Goal: Information Seeking & Learning: Learn about a topic

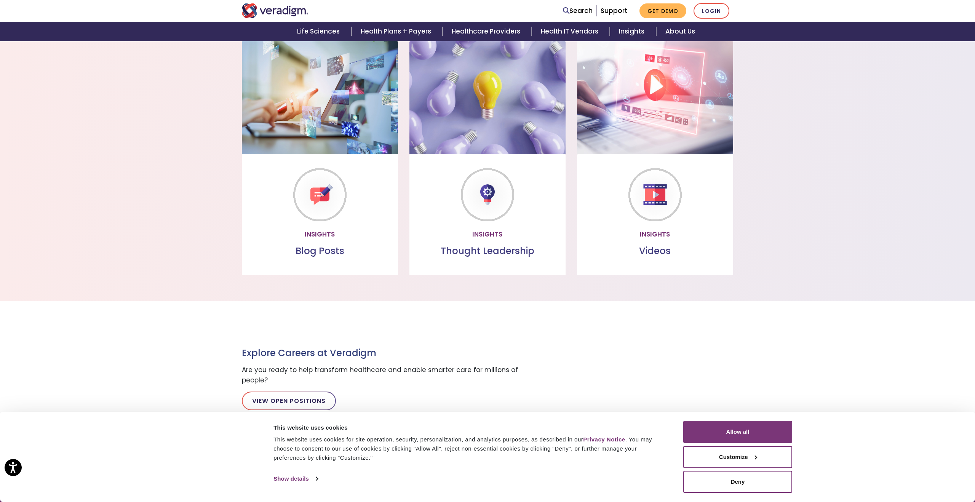
scroll to position [632, 0]
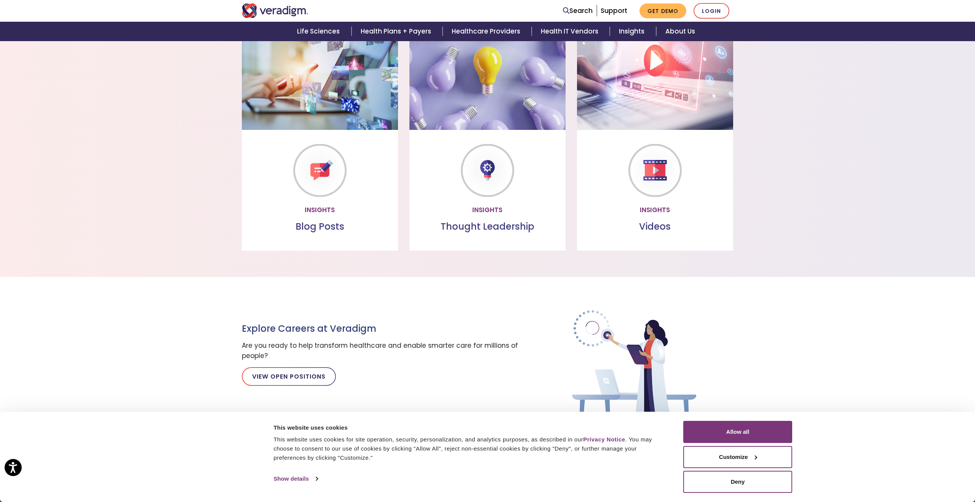
click at [338, 239] on div "Blog Posts Read through our collection of valuable insights Read more" at bounding box center [320, 190] width 156 height 121
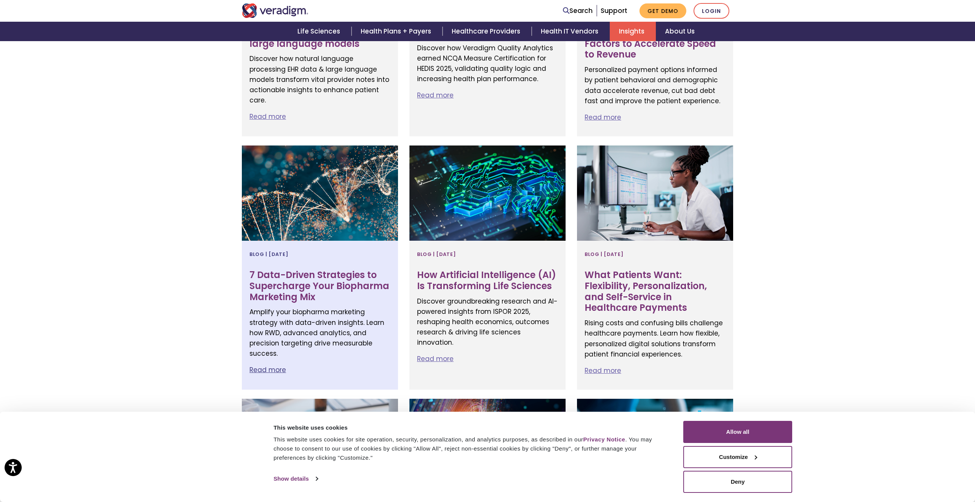
scroll to position [733, 0]
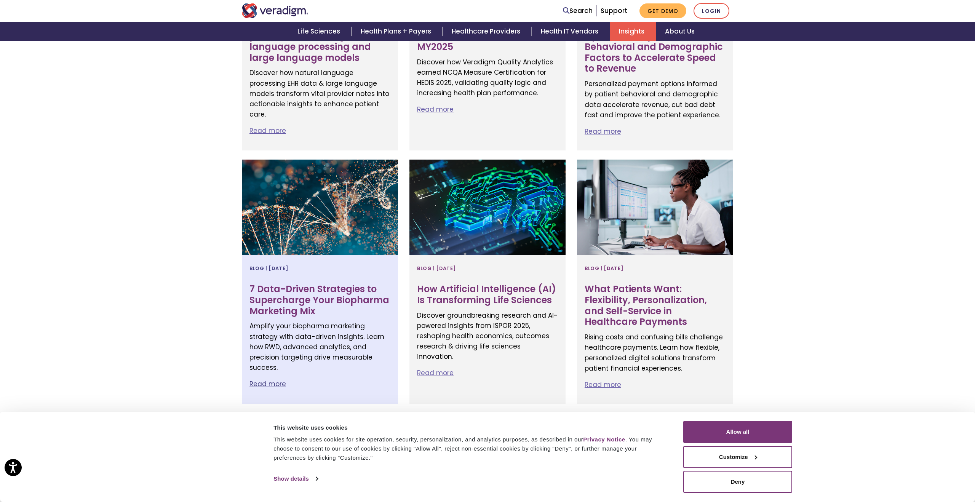
click at [356, 241] on div at bounding box center [320, 207] width 156 height 95
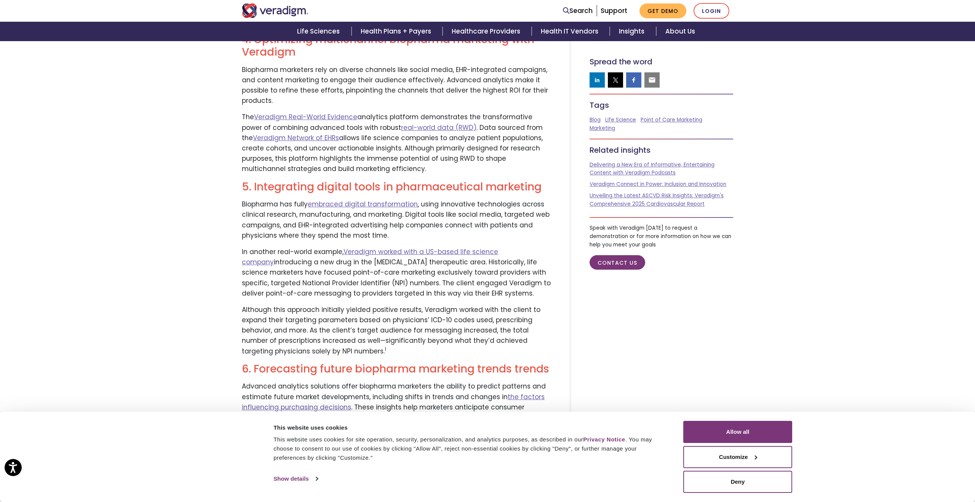
scroll to position [1171, 0]
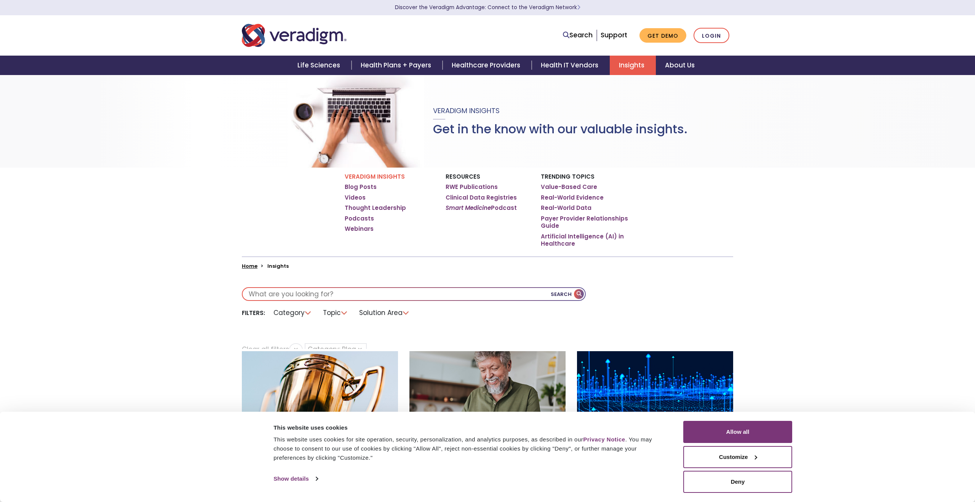
scroll to position [316, 0]
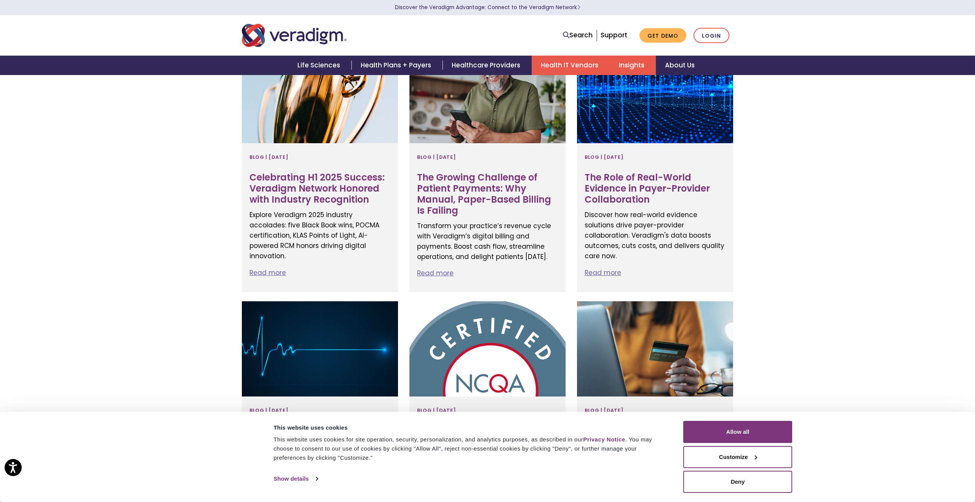
click at [593, 71] on link "Health IT Vendors" at bounding box center [571, 65] width 78 height 19
